Goal: Information Seeking & Learning: Find specific fact

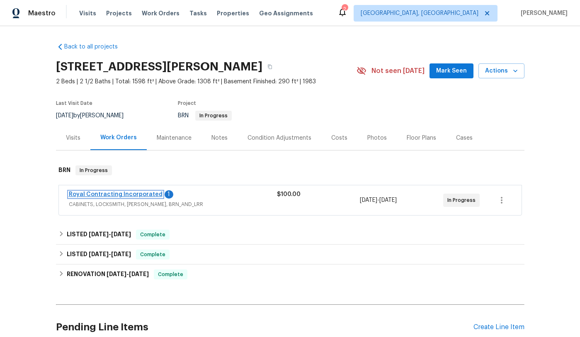
click at [127, 193] on link "Royal Contracting Incorporated" at bounding box center [116, 195] width 94 height 6
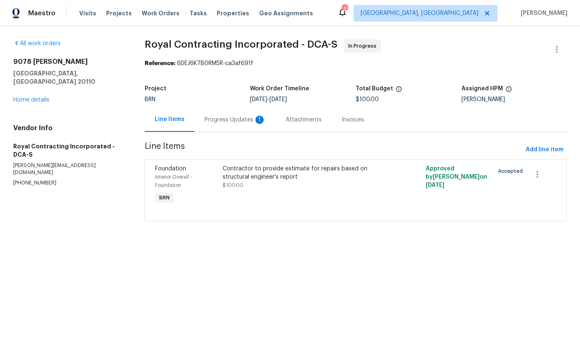
click at [230, 118] on div "Progress Updates 1" at bounding box center [234, 120] width 61 height 8
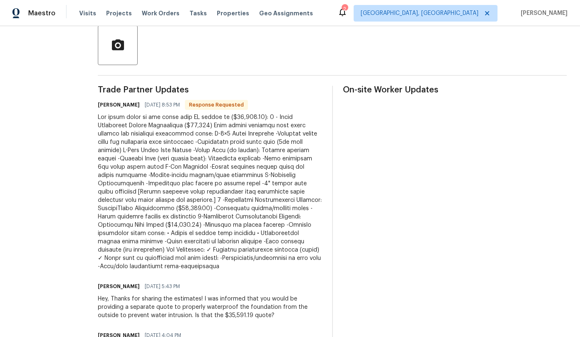
scroll to position [195, 0]
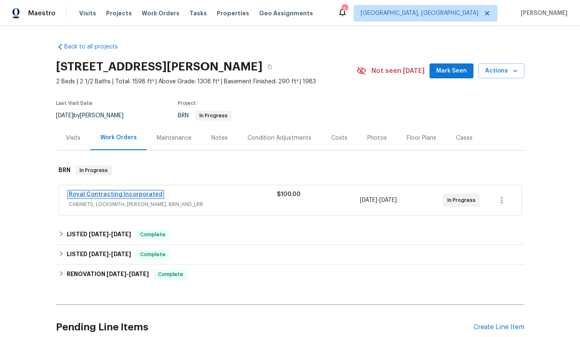
click at [107, 196] on link "Royal Contracting Incorporated" at bounding box center [116, 195] width 94 height 6
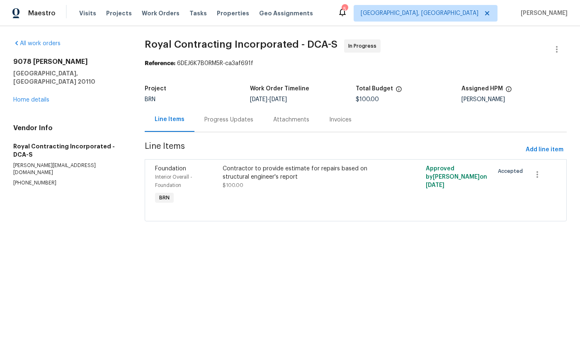
click at [227, 123] on div "Progress Updates" at bounding box center [228, 120] width 49 height 8
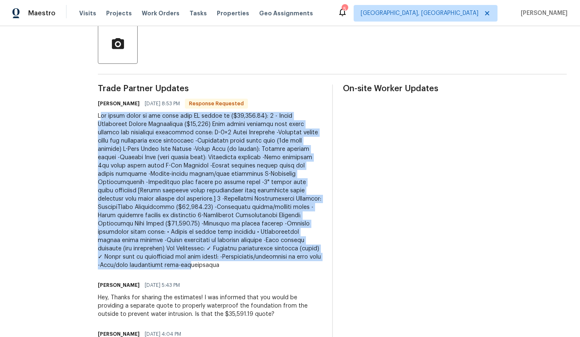
scroll to position [199, 0]
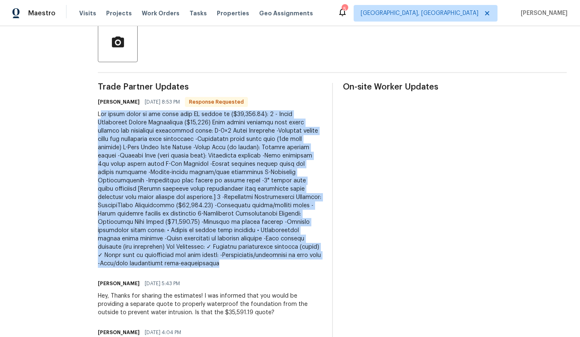
drag, startPoint x: 115, startPoint y: 127, endPoint x: 324, endPoint y: 255, distance: 245.6
click at [322, 255] on div at bounding box center [210, 189] width 224 height 158
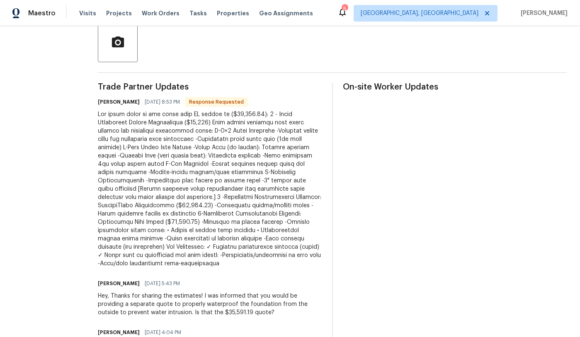
drag, startPoint x: 273, startPoint y: 114, endPoint x: 188, endPoint y: 124, distance: 85.3
click at [188, 124] on div at bounding box center [210, 189] width 224 height 158
copy div "Water Management System Description ($10,400)"
drag, startPoint x: 207, startPoint y: 199, endPoint x: 167, endPoint y: 198, distance: 39.8
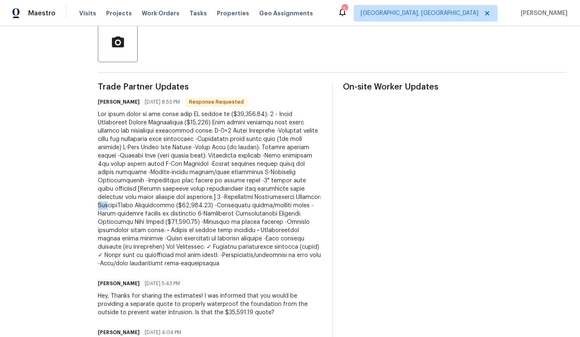
click at [213, 199] on div at bounding box center [210, 189] width 224 height 158
drag, startPoint x: 114, startPoint y: 199, endPoint x: 304, endPoint y: 195, distance: 189.2
click at [304, 194] on div at bounding box center [210, 189] width 224 height 158
copy div "Foundation Stabilization Solution: IntelliBrace Installation ($10,941.00)"
drag, startPoint x: 233, startPoint y: 214, endPoint x: 296, endPoint y: 213, distance: 63.1
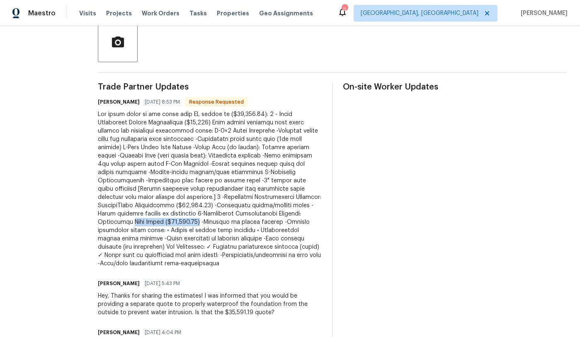
click at [296, 213] on div at bounding box center [210, 189] width 224 height 158
copy div "Push Piers ($19,926.00)"
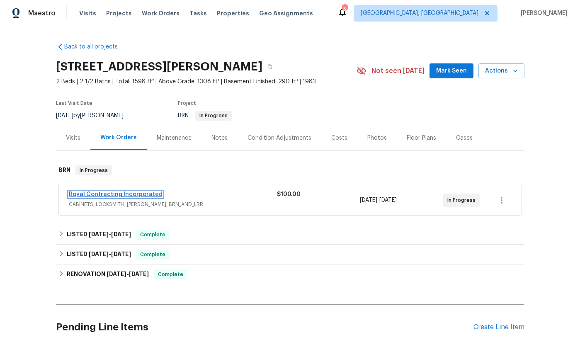
click at [105, 193] on link "Royal Contracting Incorporated" at bounding box center [116, 195] width 94 height 6
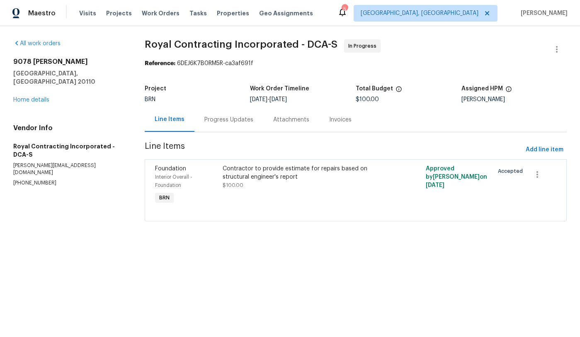
click at [234, 121] on div "Progress Updates" at bounding box center [228, 120] width 49 height 8
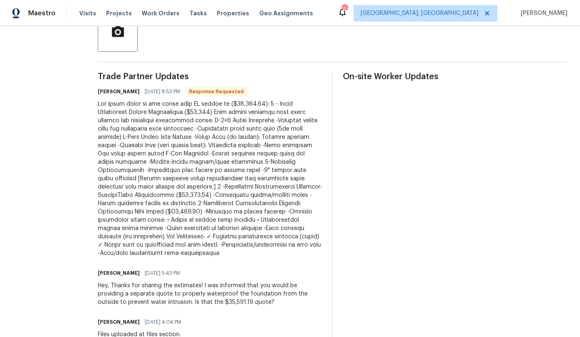
scroll to position [212, 0]
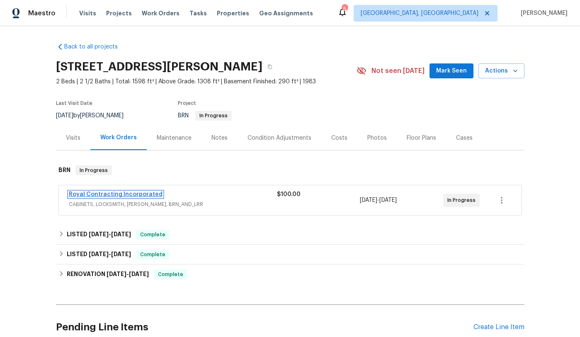
click at [112, 194] on link "Royal Contracting Incorporated" at bounding box center [116, 195] width 94 height 6
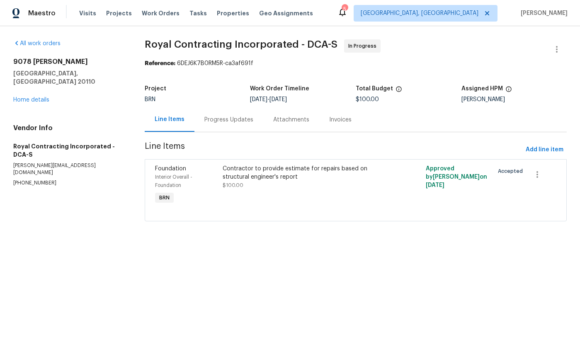
click at [235, 122] on div "Progress Updates" at bounding box center [228, 120] width 49 height 8
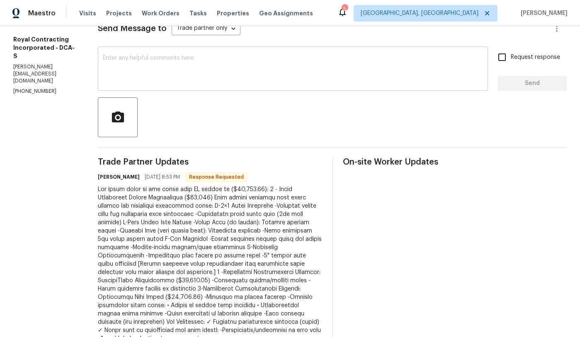
scroll to position [250, 0]
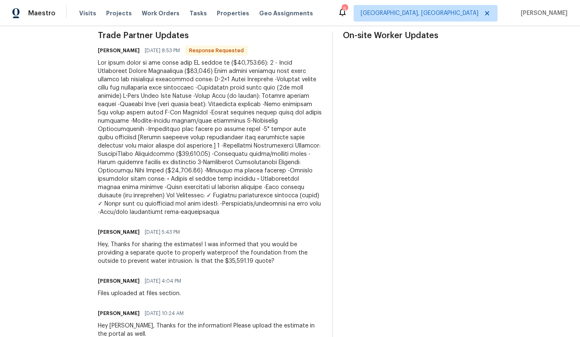
click at [109, 63] on div at bounding box center [210, 138] width 224 height 158
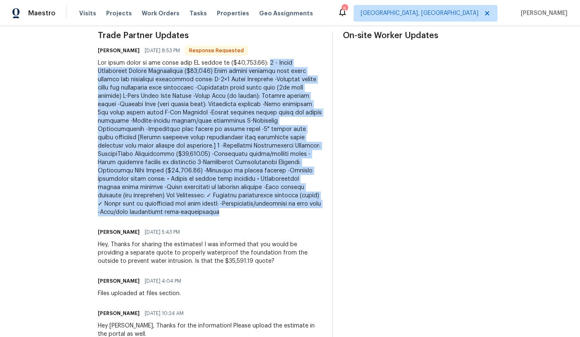
drag, startPoint x: 266, startPoint y: 64, endPoint x: 317, endPoint y: 207, distance: 151.9
click at [317, 207] on div at bounding box center [210, 138] width 224 height 158
copy div "1 - Water Management System Description ($10,400) This system combines pool wat…"
